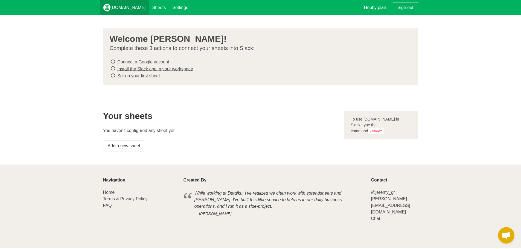
click at [121, 9] on link "[DOMAIN_NAME]" at bounding box center [124, 7] width 49 height 15
click at [149, 4] on link "Sheets" at bounding box center [159, 7] width 20 height 15
click at [149, 7] on link "Sheets" at bounding box center [159, 7] width 20 height 15
click at [315, 100] on section "Your sheets You haven't configured any sheet yet. Add a new sheet To use [DOMAI…" at bounding box center [260, 131] width 521 height 67
drag, startPoint x: 392, startPoint y: 125, endPoint x: 354, endPoint y: 118, distance: 38.6
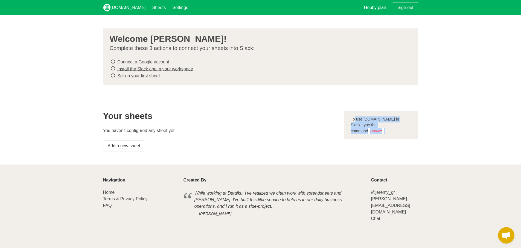
click at [354, 118] on div "To use Sheet.chat in Slack, type the command /sheet ." at bounding box center [381, 125] width 74 height 29
drag, startPoint x: 225, startPoint y: 82, endPoint x: 221, endPoint y: 81, distance: 4.7
click at [223, 82] on div "Welcome 김대훈! Complete these 3 actions to connect your sheets into Slack: Connec…" at bounding box center [260, 56] width 315 height 56
click at [148, 63] on link "Connect a Google account" at bounding box center [143, 62] width 52 height 5
click at [144, 77] on link "Set up your first sheet" at bounding box center [138, 76] width 43 height 5
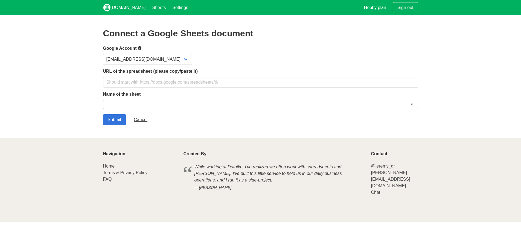
click at [123, 98] on div "Name of the sheet" at bounding box center [260, 101] width 315 height 20
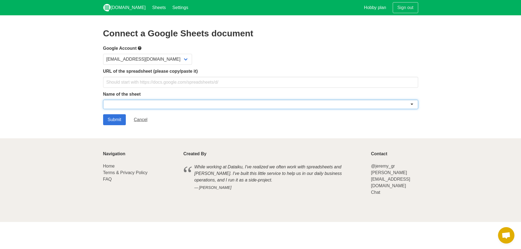
click at [125, 103] on div at bounding box center [260, 104] width 315 height 9
click at [224, 105] on div at bounding box center [260, 104] width 315 height 9
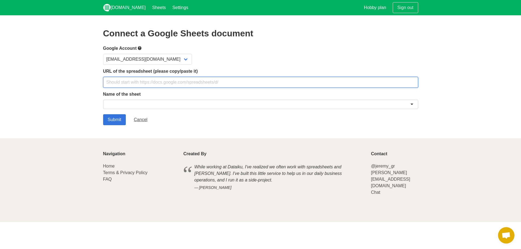
click at [188, 82] on input "text" at bounding box center [260, 82] width 315 height 11
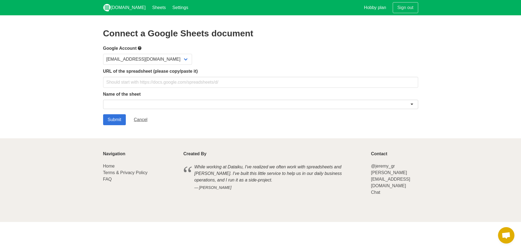
click at [229, 63] on div "fromwestlake@gmail.com" at bounding box center [260, 59] width 315 height 11
click at [149, 60] on select "fromwestlake@gmail.com" at bounding box center [147, 59] width 89 height 11
click at [213, 53] on div "Google Account fromwestlake@gmail.com" at bounding box center [260, 55] width 315 height 20
click at [185, 104] on div at bounding box center [260, 104] width 315 height 9
